Goal: Task Accomplishment & Management: Use online tool/utility

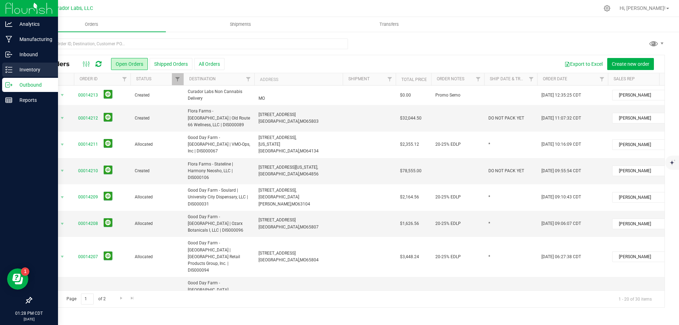
click at [28, 72] on p "Inventory" at bounding box center [33, 69] width 42 height 8
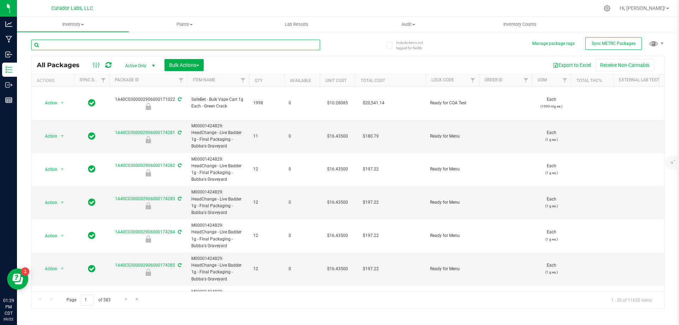
click at [127, 44] on input "text" at bounding box center [175, 45] width 289 height 11
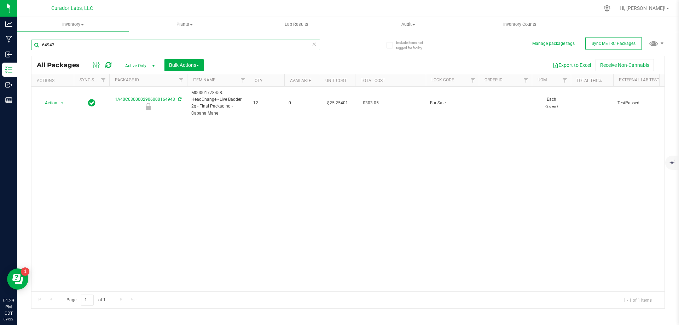
drag, startPoint x: 91, startPoint y: 42, endPoint x: 29, endPoint y: 52, distance: 63.0
click at [29, 52] on div "Include items not tagged for facility Manage package tags Sync METRC Packages 6…" at bounding box center [348, 139] width 662 height 216
type input "63703"
type input "2026-06-23"
type input "6"
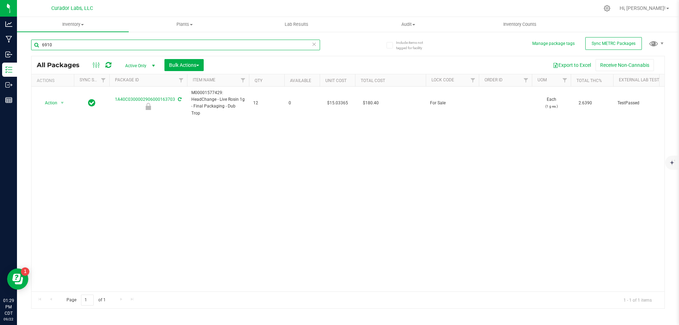
type input "69101"
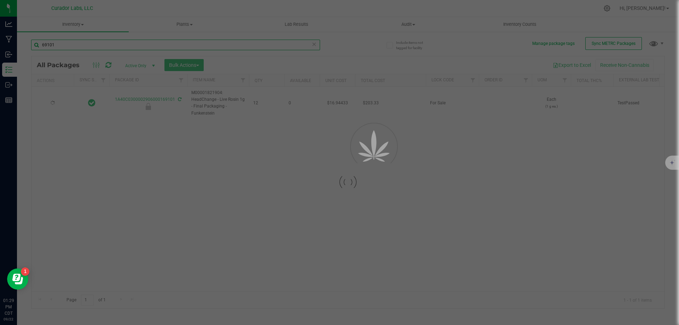
type input "2026-07-18"
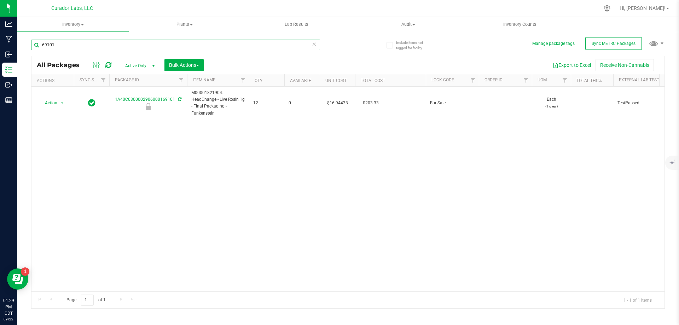
drag, startPoint x: 61, startPoint y: 46, endPoint x: 37, endPoint y: 49, distance: 24.2
click at [37, 49] on input "69101" at bounding box center [175, 45] width 289 height 11
drag, startPoint x: 69, startPoint y: 44, endPoint x: 40, endPoint y: 52, distance: 30.2
click at [40, 52] on div "46068" at bounding box center [175, 48] width 289 height 16
drag, startPoint x: 65, startPoint y: 44, endPoint x: 41, endPoint y: 48, distance: 24.1
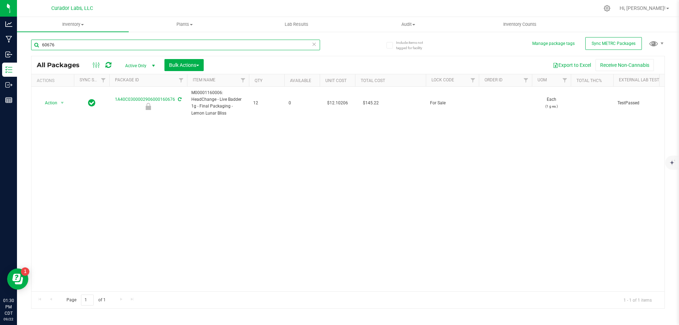
click at [41, 48] on input "60676" at bounding box center [175, 45] width 289 height 11
type input "6"
drag, startPoint x: 60, startPoint y: 44, endPoint x: 37, endPoint y: 44, distance: 23.7
click at [37, 44] on input "44899" at bounding box center [175, 45] width 289 height 11
drag, startPoint x: 71, startPoint y: 43, endPoint x: 45, endPoint y: 44, distance: 25.8
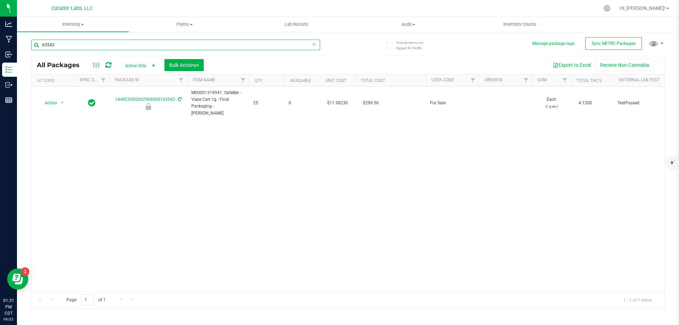
click at [45, 44] on input "63543" at bounding box center [175, 45] width 289 height 11
type input "6"
drag, startPoint x: 81, startPoint y: 47, endPoint x: 41, endPoint y: 51, distance: 39.9
click at [41, 51] on div "55807" at bounding box center [175, 48] width 289 height 16
drag, startPoint x: 69, startPoint y: 45, endPoint x: 29, endPoint y: 45, distance: 39.6
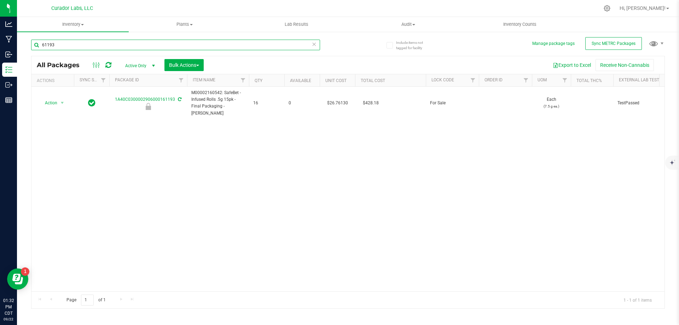
click at [29, 45] on div "Include items not tagged for facility Manage package tags Sync METRC Packages 6…" at bounding box center [348, 139] width 662 height 216
type input "64767"
click at [315, 43] on icon at bounding box center [314, 44] width 5 height 8
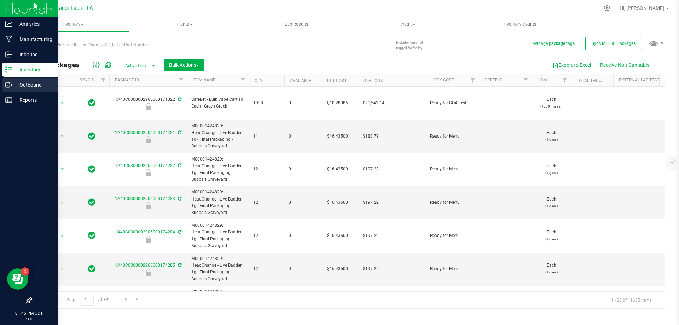
click at [19, 83] on p "Outbound" at bounding box center [33, 85] width 42 height 8
